Goal: Information Seeking & Learning: Learn about a topic

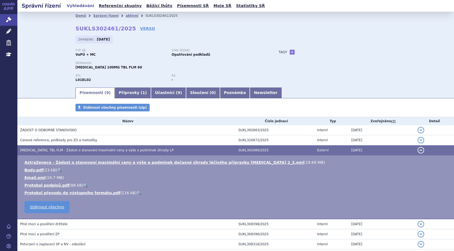
drag, startPoint x: 105, startPoint y: 14, endPoint x: 127, endPoint y: 37, distance: 32.5
click at [105, 14] on link "Správní řízení" at bounding box center [106, 16] width 26 height 4
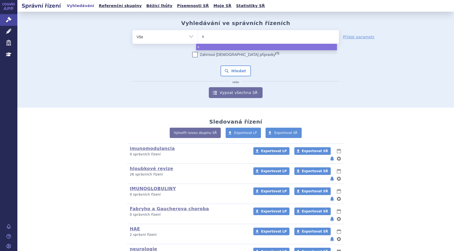
type input "su"
type input "sukl"
type input "sukls"
type input "sukls1"
type input "sukls18"
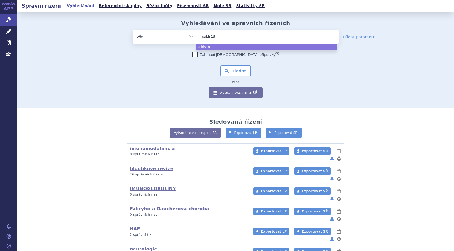
type input "sukls184"
type input "sukls1847"
type input "sukls18473"
type input "sukls184738"
type input "sukls184738/"
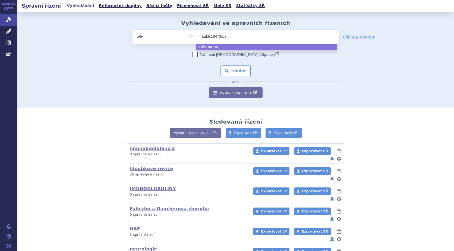
type input "sukls184738/20"
type input "sukls184738/202"
type input "sukls184738/2024"
select select "sukls184738/2024"
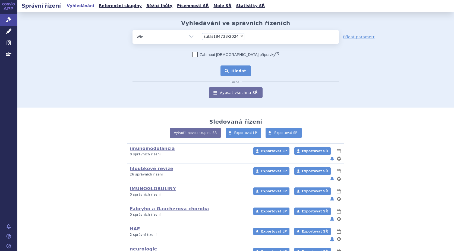
click at [230, 70] on button "Hledat" at bounding box center [235, 70] width 31 height 11
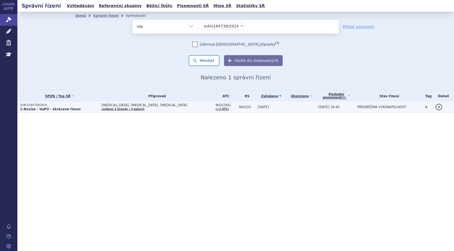
click at [30, 102] on td "SUKLS184738/2024 1-Revize - VaPÚ - zkrácené řízení" at bounding box center [57, 107] width 81 height 11
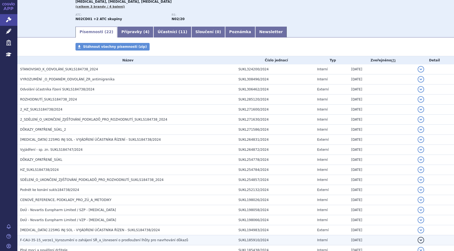
scroll to position [51, 0]
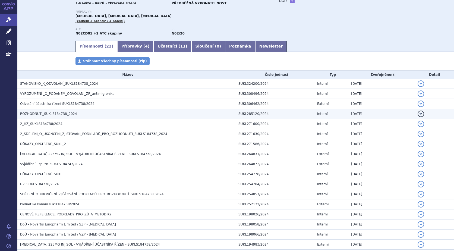
click at [43, 113] on span "ROZHODNUTÍ_SUKLS184738_2024" at bounding box center [48, 114] width 57 height 4
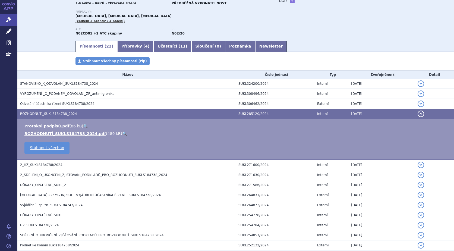
click at [122, 133] on link "🔍" at bounding box center [124, 133] width 5 height 4
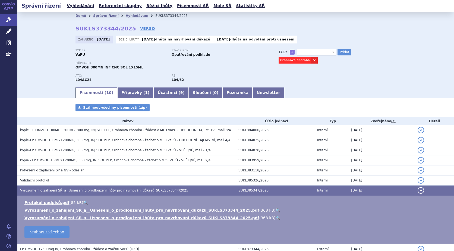
select select
click at [130, 16] on link "Vyhledávání" at bounding box center [137, 16] width 23 height 4
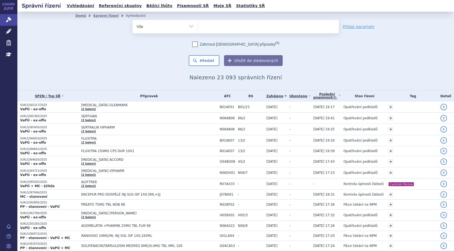
click at [218, 27] on ul at bounding box center [268, 25] width 141 height 11
click at [198, 27] on select at bounding box center [198, 27] width 0 height 14
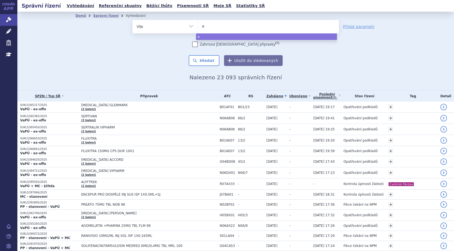
type input "ag"
type input "agam"
type input "agamr"
type input "agamre"
type input "agamree"
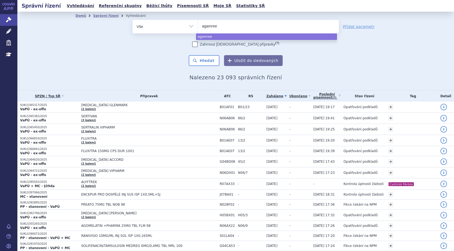
select select "agamree"
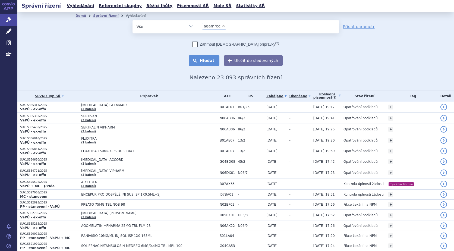
click at [209, 59] on button "Hledat" at bounding box center [204, 60] width 31 height 11
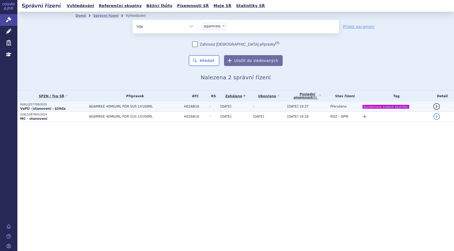
click at [31, 108] on strong "VaPÚ - stanovení - §39da" at bounding box center [43, 109] width 46 height 4
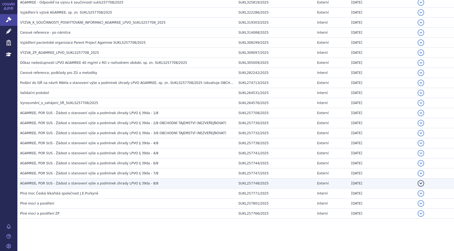
scroll to position [198, 0]
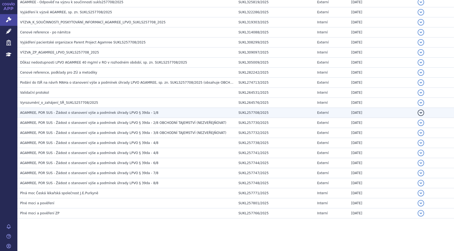
click at [127, 111] on span "AGAMREE, POR SUS - Žádost o stanovení výše a podmínek úhrady LPVO § 39da - 1/8" at bounding box center [89, 113] width 138 height 4
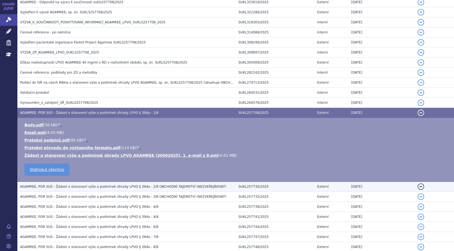
click at [91, 186] on span "AGAMREE, POR SUS - Žádost o stanovení výše a podmínek úhrady LPVO § 39da - 2/8 …" at bounding box center [123, 187] width 206 height 4
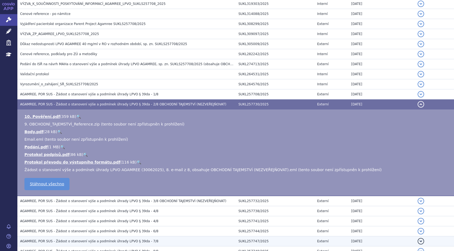
scroll to position [280, 0]
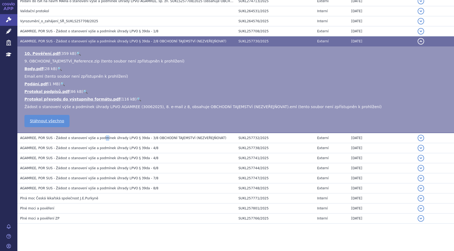
click at [97, 138] on span "AGAMREE, POR SUS - Žádost o stanovení výše a podmínek úhrady LPVO § 39da - 3/8 …" at bounding box center [123, 138] width 206 height 4
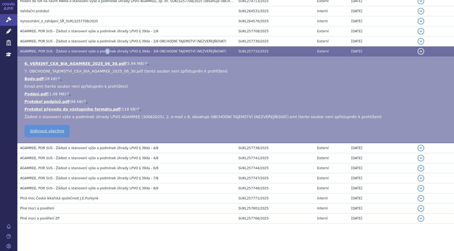
click at [144, 62] on link "🔍" at bounding box center [146, 63] width 5 height 4
click at [132, 146] on span "AGAMREE, POR SUS - Žádost o stanovení výše a podmínek úhrady LPVO § 39da - 4/8" at bounding box center [89, 148] width 138 height 4
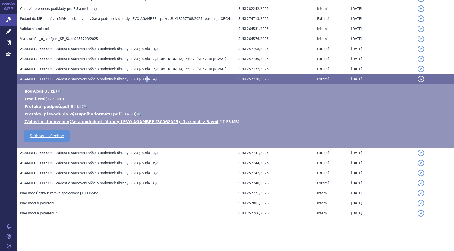
scroll to position [262, 0]
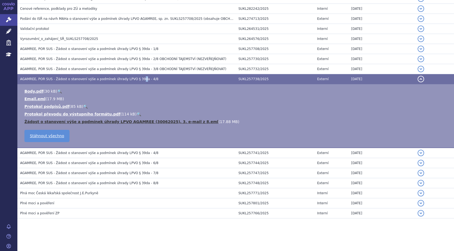
click at [45, 119] on link "Žádost o stanovení výše a podmínek úhrady LPVO AGAMREE (30062025), 3. e-mail z …" at bounding box center [121, 121] width 194 height 4
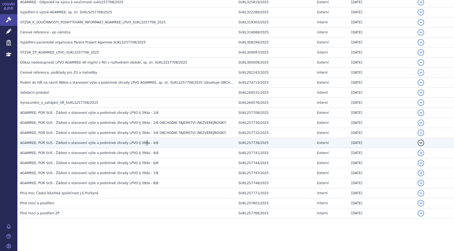
scroll to position [198, 0]
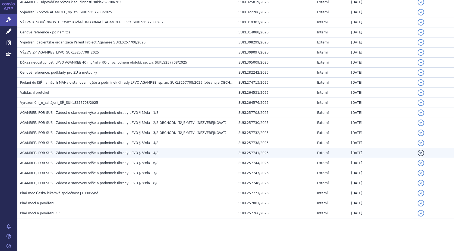
click at [118, 152] on span "AGAMREE, POR SUS - Žádost o stanovení výše a podmínek úhrady LPVO § 39da - 4/8" at bounding box center [89, 153] width 138 height 4
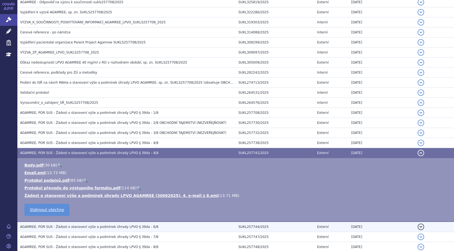
click at [49, 225] on span "AGAMREE, POR SUS - Žádost o stanovení výše a podmínek úhrady LPVO § 39da - 6/8" at bounding box center [89, 227] width 138 height 4
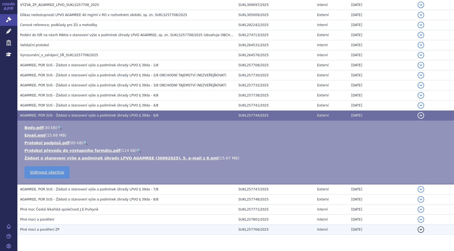
scroll to position [253, 0]
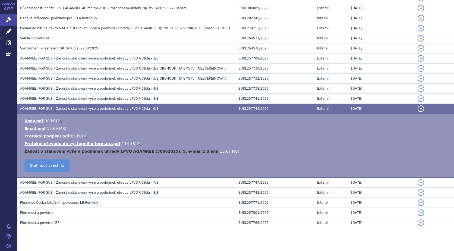
click at [74, 151] on link "Žádost o stanovení výše a podmínek úhrady LPVO AGAMREE (30062025), 5. e-mail z …" at bounding box center [121, 151] width 194 height 4
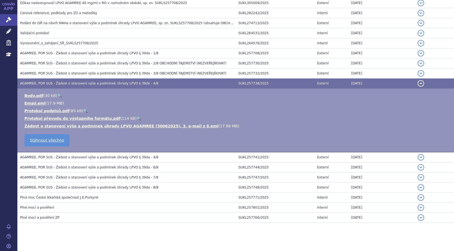
scroll to position [262, 0]
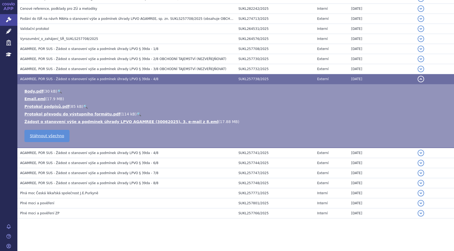
click at [63, 152] on span "AGAMREE, POR SUS - Žádost o stanovení výše a podmínek úhrady LPVO § 39da - 4/8" at bounding box center [89, 153] width 138 height 4
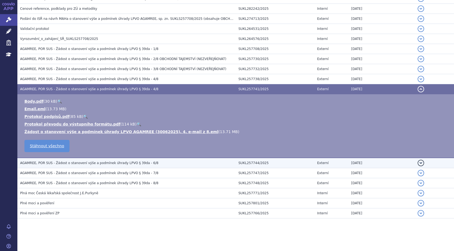
click at [57, 164] on span "AGAMREE, POR SUS - Žádost o stanovení výše a podmínek úhrady LPVO § 39da - 6/8" at bounding box center [89, 163] width 138 height 4
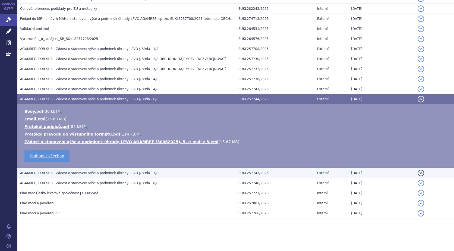
click at [86, 174] on span "AGAMREE, POR SUS - Žádost o stanovení výše a podmínek úhrady LPVO § 39da - 7/8" at bounding box center [89, 173] width 138 height 4
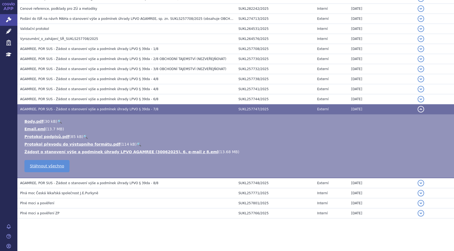
click at [74, 183] on span "AGAMREE, POR SUS - Žádost o stanovení výše a podmínek úhrady LPVO § 39da - 8/8" at bounding box center [89, 183] width 138 height 4
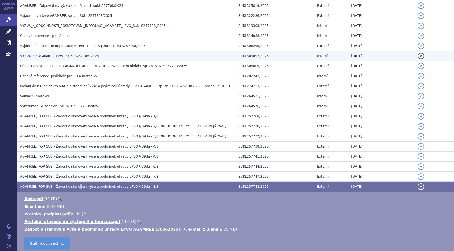
scroll to position [181, 0]
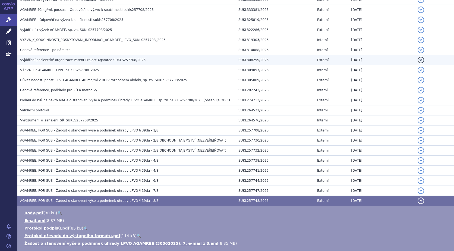
click at [44, 58] on span "Vyjádření pacientské organizace Parent Project Agamree SUKLS257708/2025" at bounding box center [82, 60] width 125 height 4
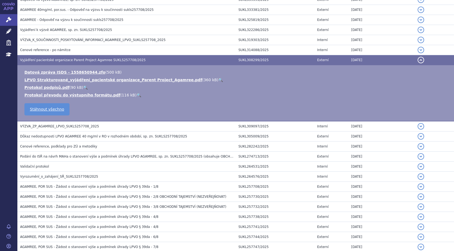
click at [218, 79] on link "🔍" at bounding box center [220, 80] width 5 height 4
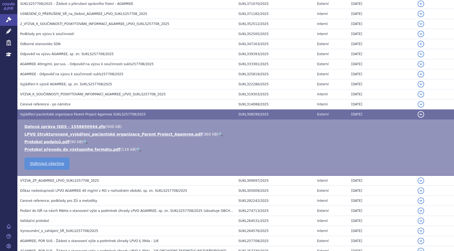
scroll to position [99, 0]
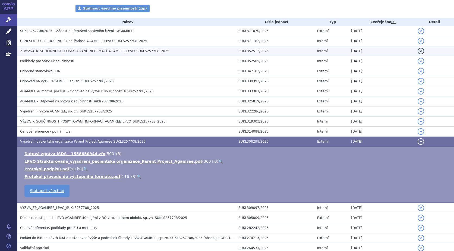
click at [102, 52] on span "2_VÝZVA_K_SOUČINNOSTI_POSKYTOVÁNÍ_INFORMACÍ_AGAMREE_LPVO_SUKLS257708_2025" at bounding box center [94, 51] width 149 height 4
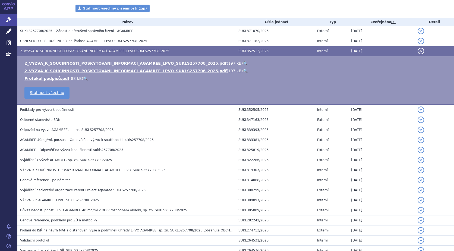
click at [243, 63] on link "🔍" at bounding box center [245, 63] width 5 height 4
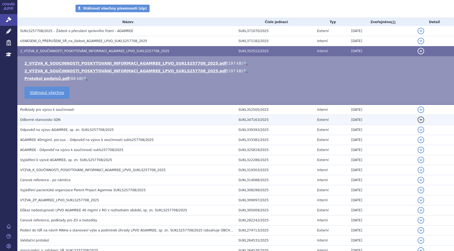
click at [49, 119] on span "Odborné stanovisko SDN" at bounding box center [40, 120] width 40 height 4
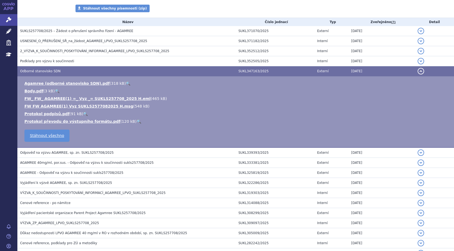
click at [126, 83] on link "🔍" at bounding box center [128, 83] width 5 height 4
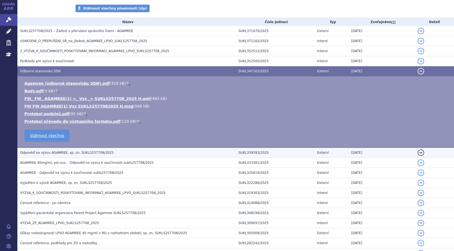
click at [419, 152] on button "detail" at bounding box center [421, 152] width 7 height 7
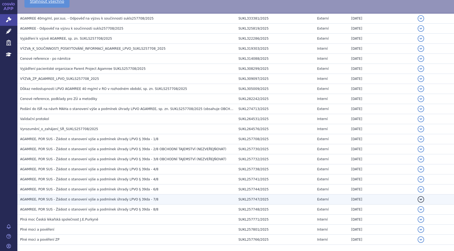
scroll to position [262, 0]
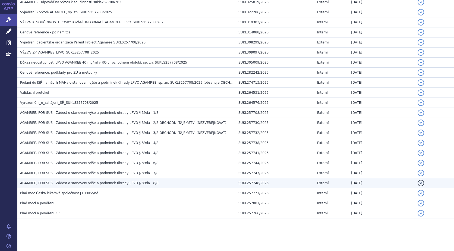
click at [135, 182] on span "AGAMREE, POR SUS - Žádost o stanovení výše a podmínek úhrady LPVO § 39da - 8/8" at bounding box center [89, 183] width 138 height 4
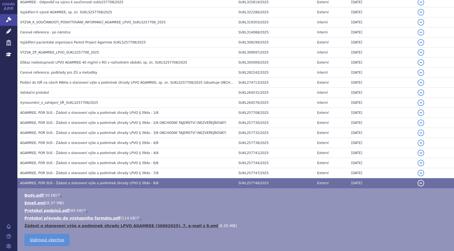
click at [117, 225] on link "Žádost o stanovení výše a podmínek úhrady LPVO AGAMREE (30062025), 7. e-mail z …" at bounding box center [121, 225] width 194 height 4
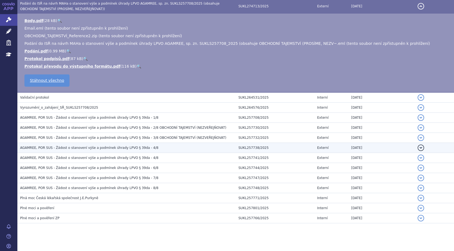
scroll to position [282, 0]
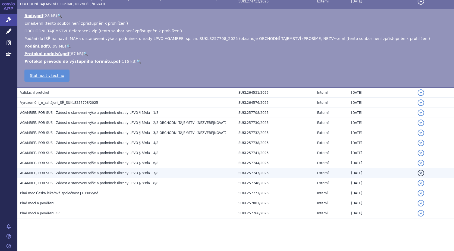
click at [125, 172] on span "AGAMREE, POR SUS - Žádost o stanovení výše a podmínek úhrady LPVO § 39da - 7/8" at bounding box center [89, 173] width 138 height 4
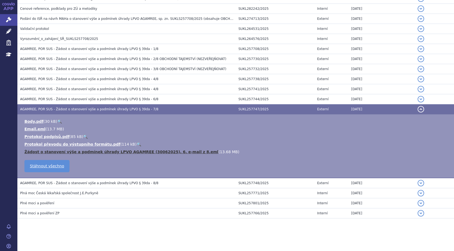
click at [41, 152] on link "Žádost o stanovení výše a podmínek úhrady LPVO AGAMREE (30062025), 6. e-mail z …" at bounding box center [121, 152] width 194 height 4
click at [95, 150] on link "Žádost o stanovení výše a podmínek úhrady LPVO AGAMREE (30062025), 6. e-mail z …" at bounding box center [121, 152] width 194 height 4
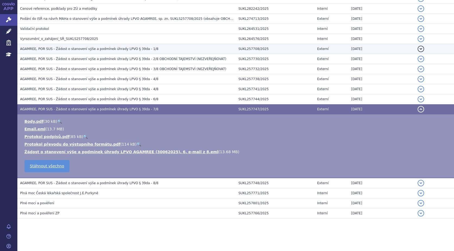
click at [122, 51] on span "AGAMREE, POR SUS - Žádost o stanovení výše a podmínek úhrady LPVO § 39da - 1/8" at bounding box center [89, 49] width 138 height 4
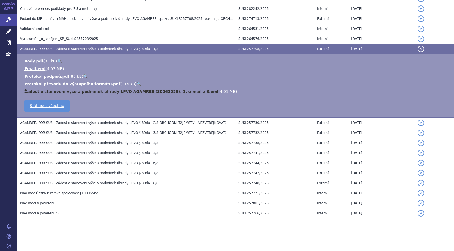
click at [124, 92] on link "Žádost o stanovení výše a podmínek úhrady LPVO AGAMREE (30062025), 1. e-mail z …" at bounding box center [121, 91] width 194 height 4
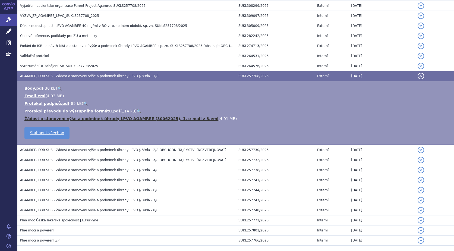
scroll to position [208, 0]
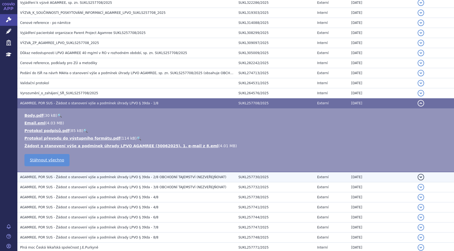
click at [155, 177] on span "AGAMREE, POR SUS - Žádost o stanovení výše a podmínek úhrady LPVO § 39da - 2/8 …" at bounding box center [123, 177] width 206 height 4
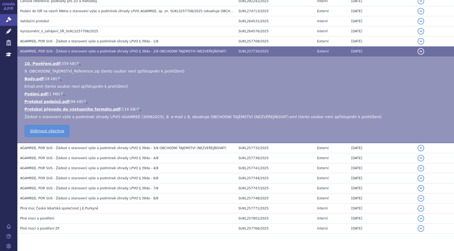
scroll to position [285, 0]
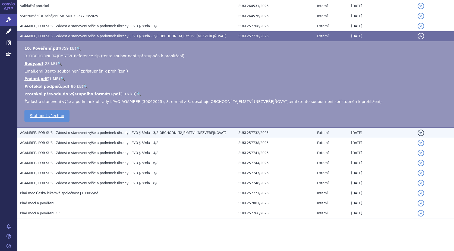
click at [76, 132] on span "AGAMREE, POR SUS - Žádost o stanovení výše a podmínek úhrady LPVO § 39da - 3/8 …" at bounding box center [123, 133] width 206 height 4
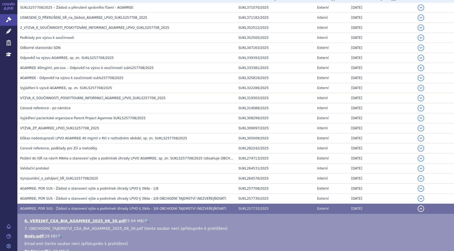
scroll to position [122, 0]
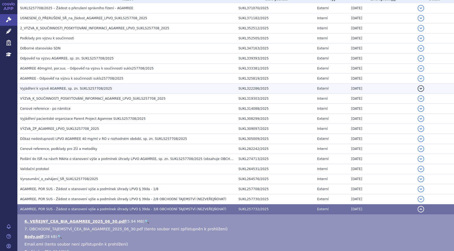
click at [71, 88] on span "Vyjádření k výzvě AGAMREE, sp. zn. SUKLS257708/2025" at bounding box center [66, 89] width 92 height 4
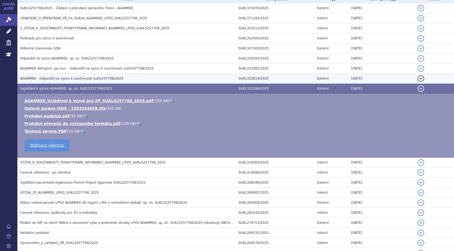
click at [73, 78] on span "AGAMREE - Odpověď na výzvu k součinnosti sukls257708/2025" at bounding box center [71, 79] width 103 height 4
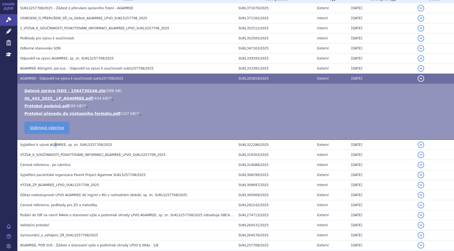
click at [51, 141] on td "Vyjádření k výzvě AGAMREE, sp. zn. SUKLS257708/2025" at bounding box center [126, 145] width 218 height 10
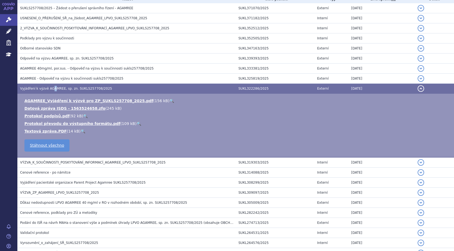
drag, startPoint x: 51, startPoint y: 141, endPoint x: 149, endPoint y: 100, distance: 106.4
click at [169, 100] on link "🔍" at bounding box center [171, 101] width 5 height 4
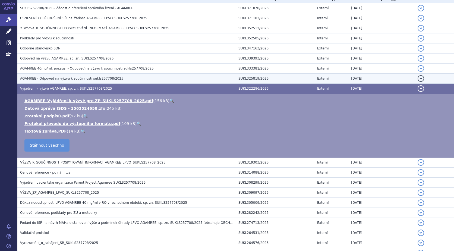
click at [97, 80] on span "AGAMREE - Odpověď na výzvu k součinnosti sukls257708/2025" at bounding box center [71, 79] width 103 height 4
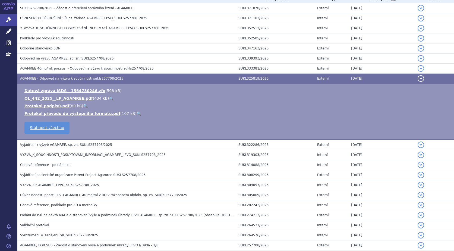
click at [109, 99] on link "🔍" at bounding box center [111, 98] width 5 height 4
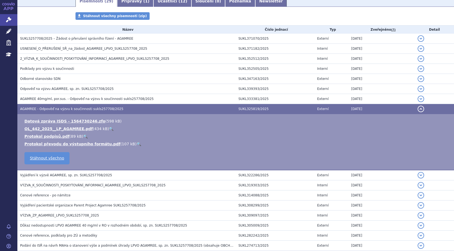
scroll to position [119, 0]
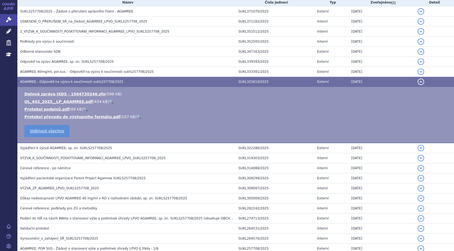
click at [109, 101] on link "🔍" at bounding box center [111, 101] width 5 height 4
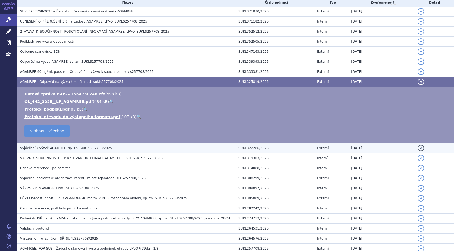
click at [84, 149] on span "Vyjádření k výzvě AGAMREE, sp. zn. SUKLS257708/2025" at bounding box center [66, 148] width 92 height 4
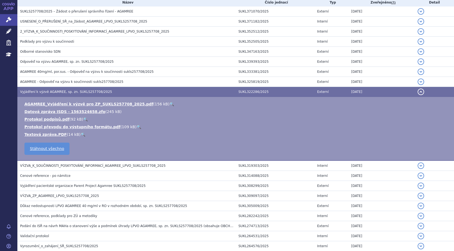
click at [169, 104] on link "🔍" at bounding box center [171, 104] width 5 height 4
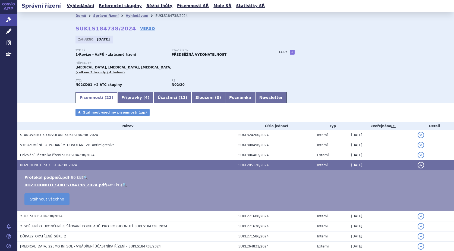
scroll to position [51, 0]
